Goal: Check status: Check status

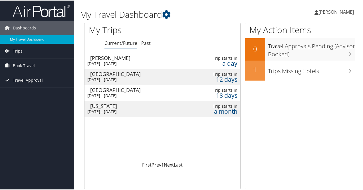
click at [131, 108] on div "Sat 18 Oct 2025 - Sat 1 Nov 2025" at bounding box center [135, 110] width 97 height 5
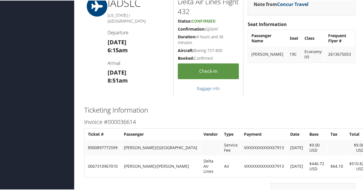
scroll to position [425, 0]
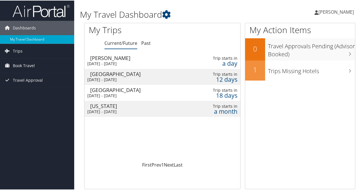
click at [145, 93] on div "Sun 28 Sep 2025 - Tue 30 Sep 2025" at bounding box center [135, 94] width 97 height 5
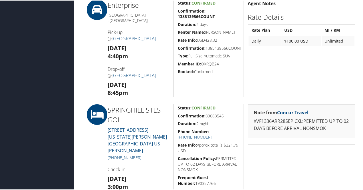
scroll to position [285, 0]
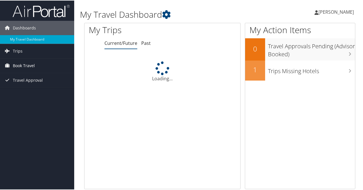
click at [23, 64] on span "Book Travel" at bounding box center [24, 65] width 22 height 14
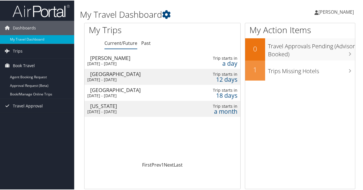
click at [136, 72] on div "Las Vegas" at bounding box center [138, 73] width 97 height 5
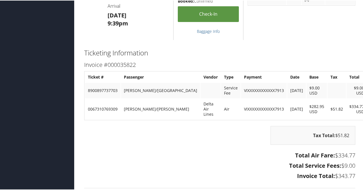
scroll to position [628, 0]
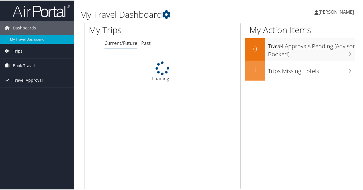
click at [22, 52] on span "Trips" at bounding box center [18, 50] width 10 height 14
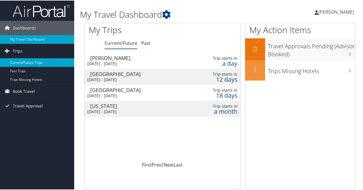
click at [26, 63] on link "Current/Future Trips" at bounding box center [37, 62] width 74 height 9
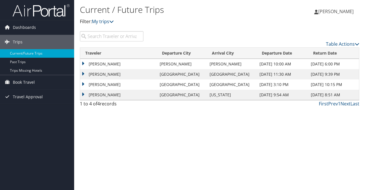
click at [136, 93] on td "[PERSON_NAME]" at bounding box center [118, 95] width 77 height 10
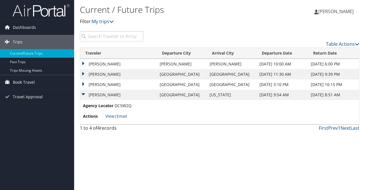
click at [135, 92] on td "[PERSON_NAME]" at bounding box center [118, 95] width 77 height 10
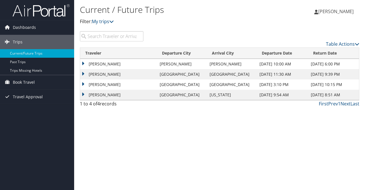
click at [135, 92] on td "[PERSON_NAME]" at bounding box center [118, 95] width 77 height 10
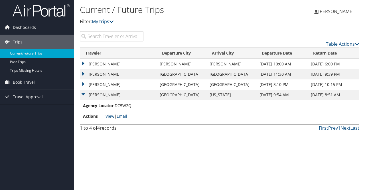
click at [152, 138] on div "Current / Future Trips Filter: My trips Trenton Fusselman Trenton Fusselman My …" at bounding box center [219, 95] width 291 height 190
click at [112, 116] on link "View" at bounding box center [110, 115] width 9 height 5
click at [124, 74] on td "[PERSON_NAME]" at bounding box center [118, 74] width 77 height 10
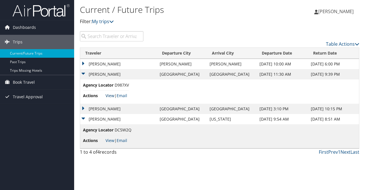
click at [110, 94] on link "View" at bounding box center [110, 95] width 9 height 5
click at [128, 75] on td "[PERSON_NAME]" at bounding box center [118, 74] width 77 height 10
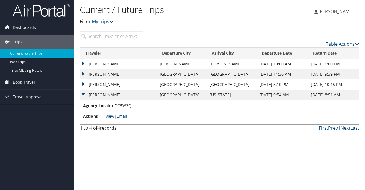
click at [128, 75] on td "[PERSON_NAME]" at bounding box center [118, 74] width 77 height 10
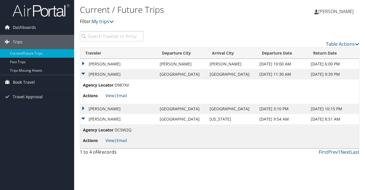
click at [133, 72] on td "[PERSON_NAME]" at bounding box center [118, 74] width 77 height 10
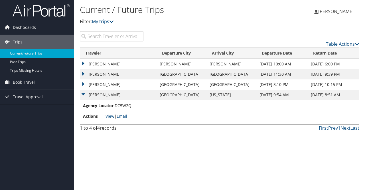
click at [101, 97] on td "[PERSON_NAME]" at bounding box center [118, 95] width 77 height 10
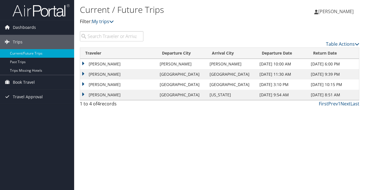
click at [101, 97] on td "TRENTON DOUGLAS FUSSELMAN" at bounding box center [118, 95] width 77 height 10
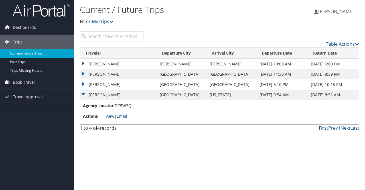
click at [106, 115] on link "View" at bounding box center [110, 115] width 9 height 5
click at [82, 83] on td "TRENTON DOUGLAS FUSSELMAN" at bounding box center [118, 84] width 77 height 10
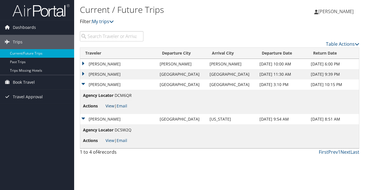
click at [111, 105] on link "View" at bounding box center [110, 105] width 9 height 5
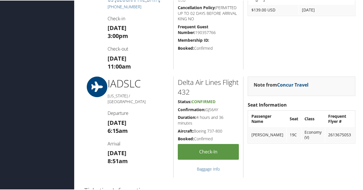
scroll to position [485, 0]
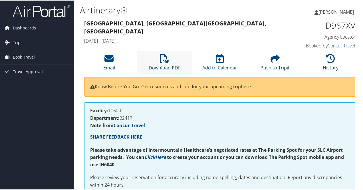
click at [158, 61] on li "Download PDF" at bounding box center [164, 62] width 55 height 23
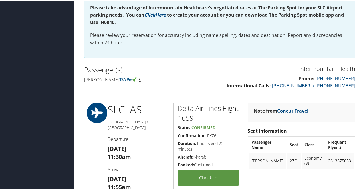
scroll to position [114, 0]
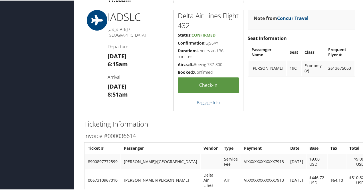
scroll to position [514, 0]
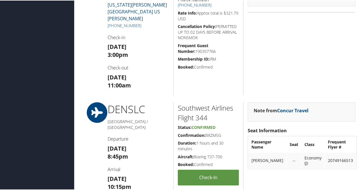
scroll to position [343, 0]
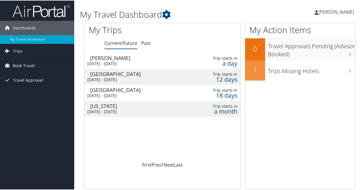
click at [110, 106] on div "[US_STATE]" at bounding box center [138, 105] width 97 height 5
click at [121, 92] on div "[GEOGRAPHIC_DATA]" at bounding box center [138, 89] width 97 height 5
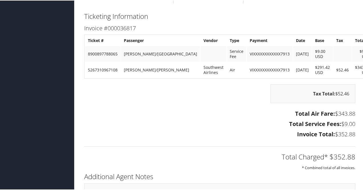
scroll to position [571, 0]
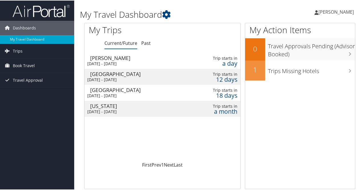
click at [150, 108] on div "[DATE] - [DATE]" at bounding box center [135, 110] width 97 height 5
